Goal: Book appointment/travel/reservation

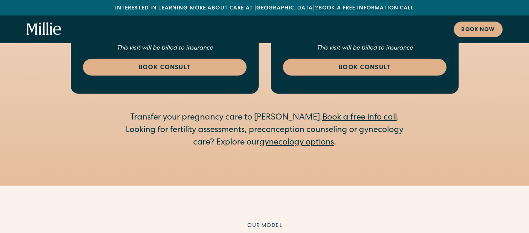
scroll to position [1244, 0]
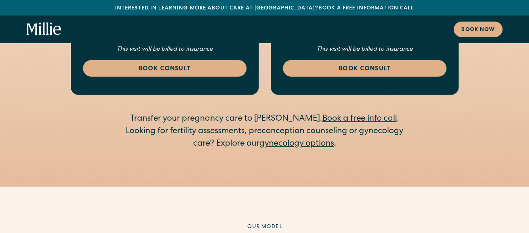
click at [313, 140] on link "gynecology options" at bounding box center [297, 144] width 75 height 8
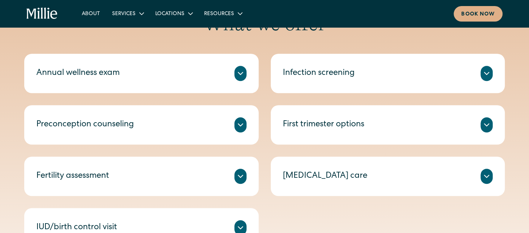
scroll to position [371, 0]
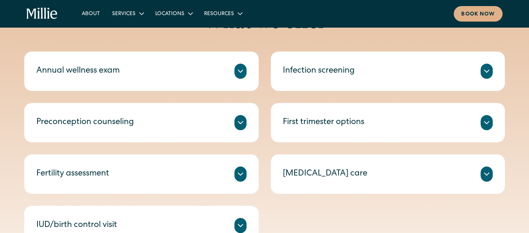
click at [242, 67] on icon at bounding box center [240, 71] width 9 height 9
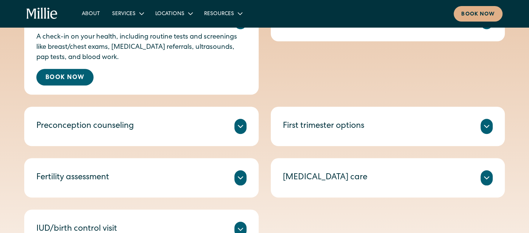
scroll to position [425, 0]
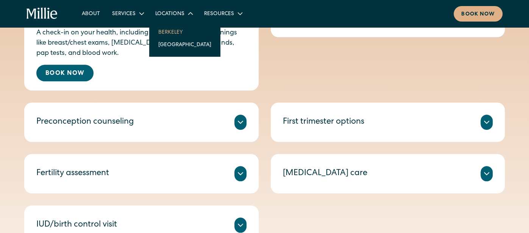
click at [163, 34] on link "Berkeley" at bounding box center [184, 32] width 65 height 13
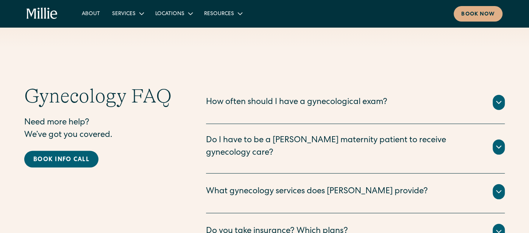
scroll to position [1461, 0]
click at [497, 146] on icon at bounding box center [499, 147] width 5 height 2
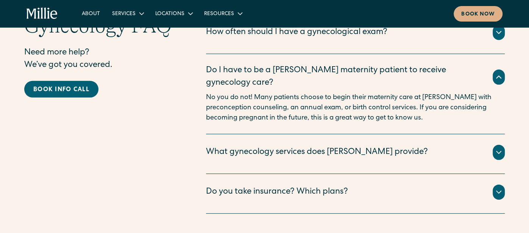
scroll to position [1538, 0]
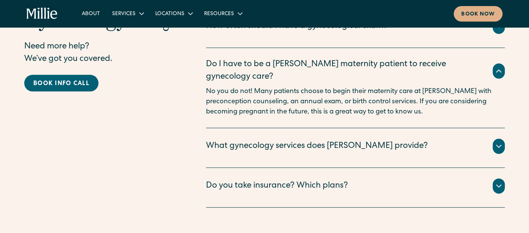
click at [497, 139] on div at bounding box center [499, 146] width 12 height 15
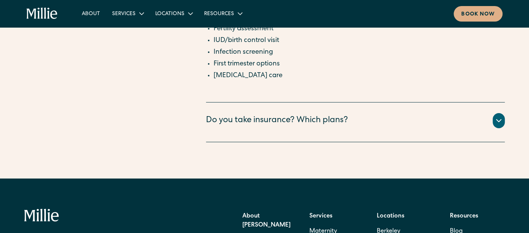
scroll to position [1711, 0]
click at [497, 116] on icon at bounding box center [498, 120] width 9 height 9
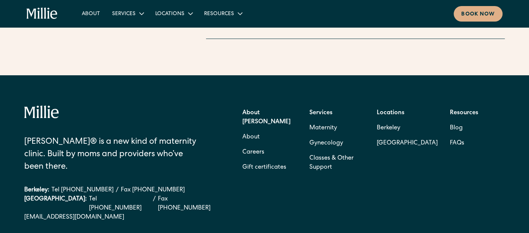
scroll to position [1955, 0]
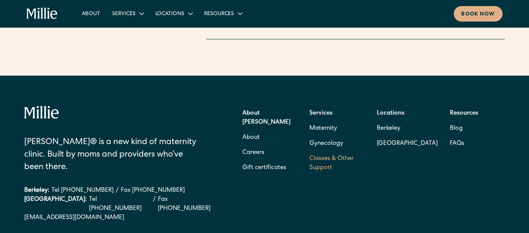
click at [331, 152] on link "Classes & Other Support" at bounding box center [337, 164] width 55 height 24
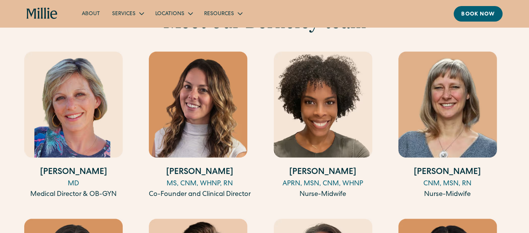
scroll to position [779, 0]
click at [77, 179] on div "MD" at bounding box center [73, 184] width 99 height 10
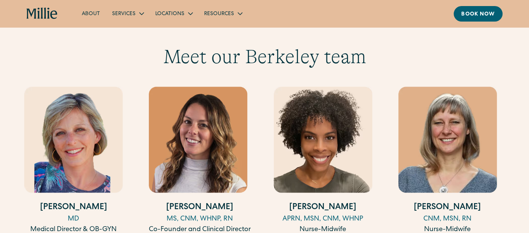
scroll to position [743, 0]
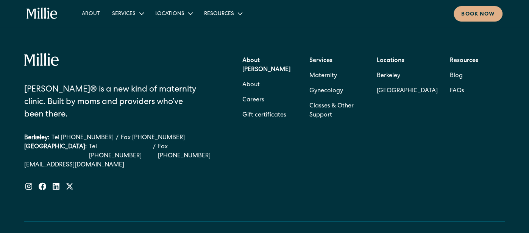
scroll to position [1294, 0]
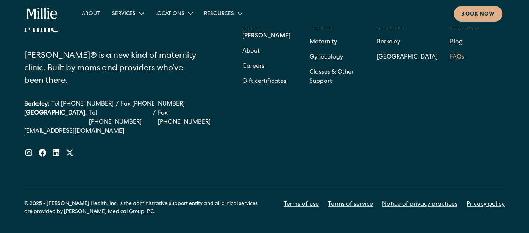
click at [461, 50] on link "FAQs" at bounding box center [457, 57] width 14 height 15
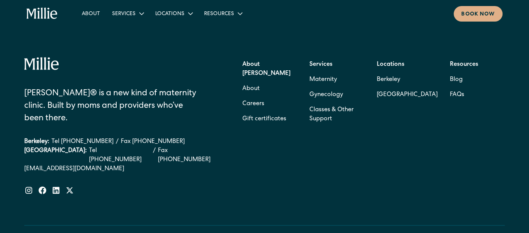
scroll to position [410, 0]
click at [246, 82] on link "About" at bounding box center [250, 89] width 17 height 15
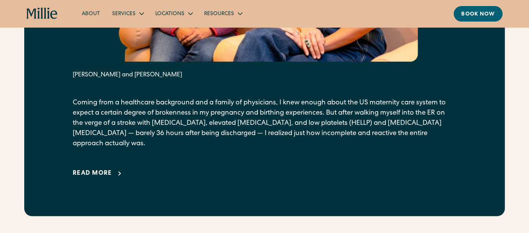
scroll to position [541, 0]
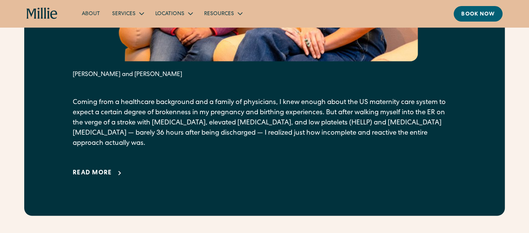
click at [102, 169] on div "Read more" at bounding box center [92, 173] width 39 height 9
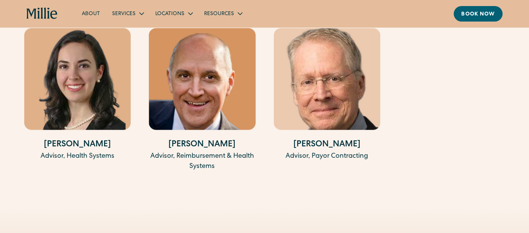
scroll to position [2578, 0]
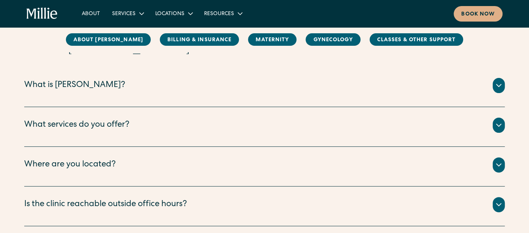
scroll to position [112, 0]
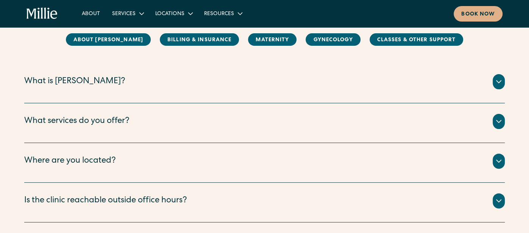
click at [238, 116] on div "What services do you offer?" at bounding box center [264, 121] width 481 height 15
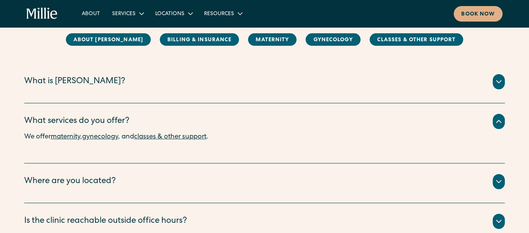
click at [205, 169] on div "Where are you located? We have two locations: Berkeley and South Bay. ‍ Our Ber…" at bounding box center [264, 184] width 481 height 40
click at [500, 183] on icon at bounding box center [498, 181] width 9 height 9
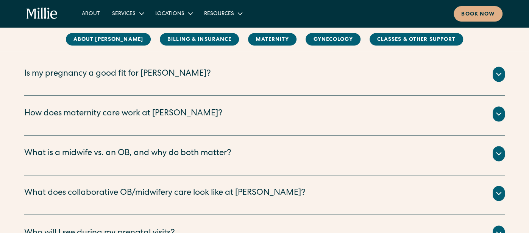
scroll to position [745, 0]
click at [496, 155] on icon at bounding box center [498, 154] width 9 height 9
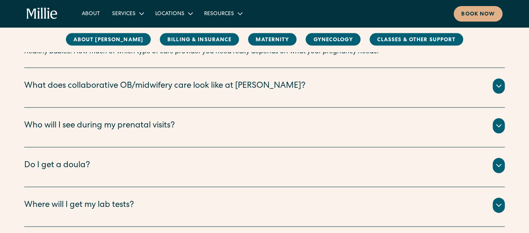
scroll to position [1047, 0]
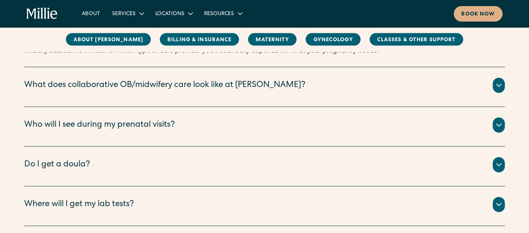
click at [500, 122] on icon at bounding box center [498, 125] width 9 height 9
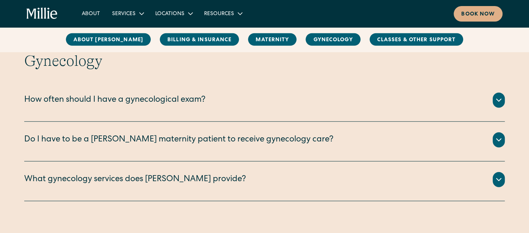
scroll to position [1385, 0]
click at [498, 95] on icon at bounding box center [498, 99] width 9 height 9
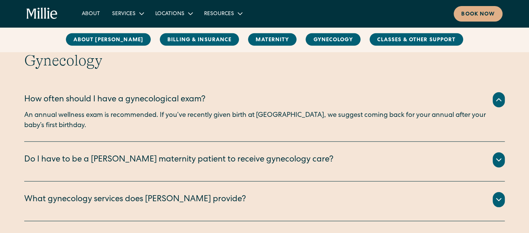
click at [497, 159] on icon at bounding box center [499, 160] width 5 height 2
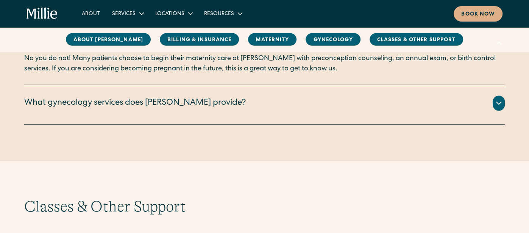
scroll to position [1511, 0]
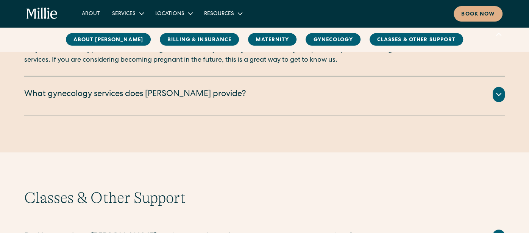
click at [497, 90] on icon at bounding box center [498, 94] width 9 height 9
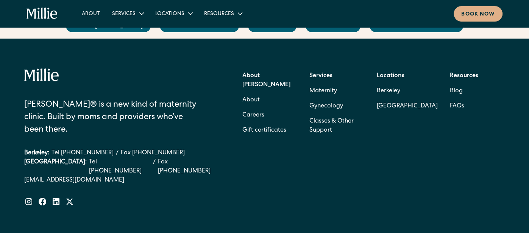
scroll to position [1966, 0]
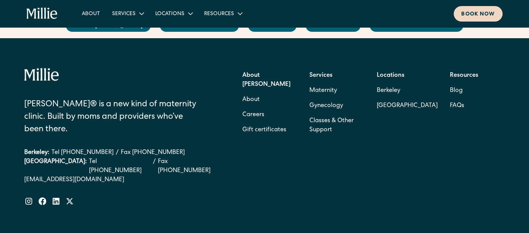
click at [473, 10] on link "Book now" at bounding box center [478, 14] width 49 height 16
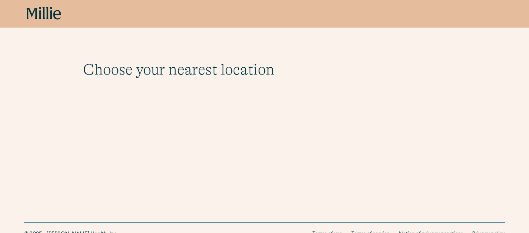
click at [40, 14] on icon at bounding box center [40, 13] width 3 height 13
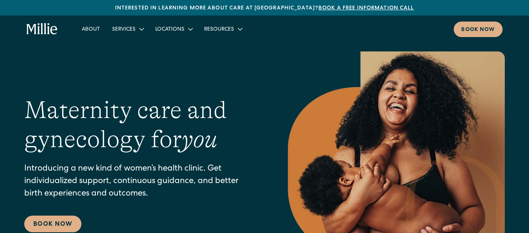
scroll to position [53, 0]
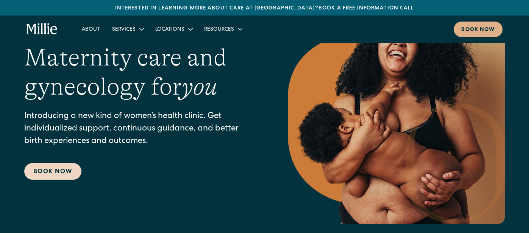
click at [61, 174] on link "Book Now" at bounding box center [52, 171] width 57 height 17
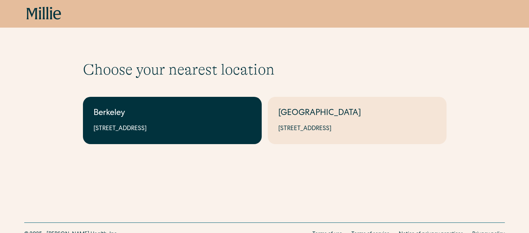
click at [154, 119] on div "Berkeley" at bounding box center [173, 114] width 158 height 13
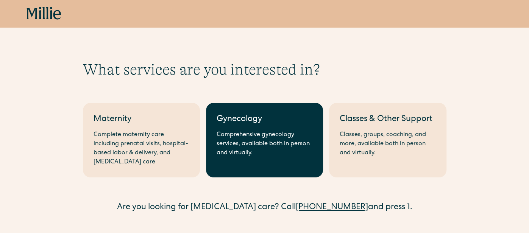
click at [248, 133] on div "Comprehensive gynecology services, available both in person and virtually." at bounding box center [265, 144] width 96 height 27
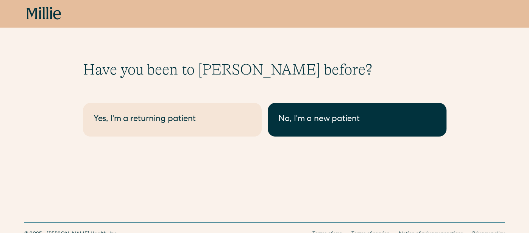
click at [316, 119] on div "No, I'm a new patient" at bounding box center [357, 120] width 158 height 13
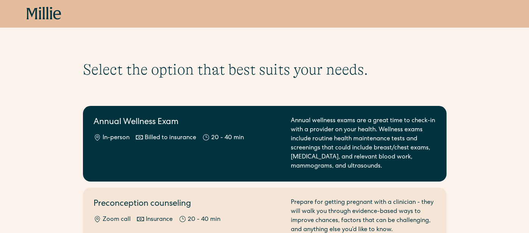
click at [247, 127] on h2 "Annual Wellness Exam" at bounding box center [188, 123] width 188 height 13
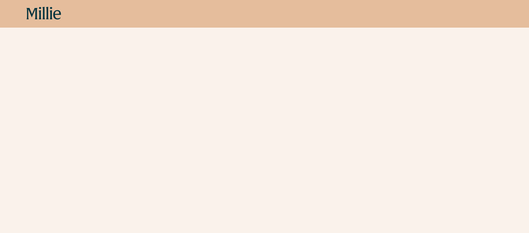
scroll to position [1281, 0]
